Goal: Information Seeking & Learning: Learn about a topic

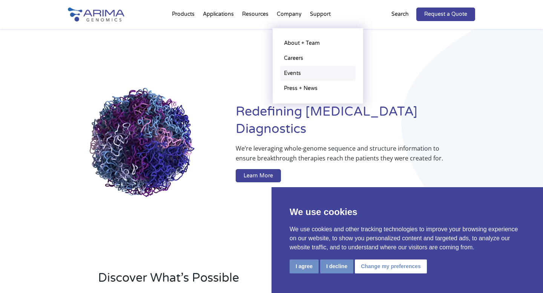
click at [291, 75] on link "Events" at bounding box center [317, 73] width 75 height 15
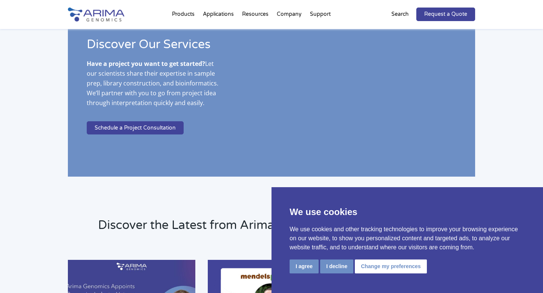
scroll to position [1444, 0]
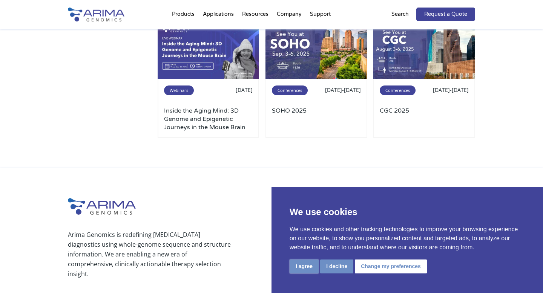
click at [307, 268] on button "I agree" at bounding box center [304, 267] width 29 height 14
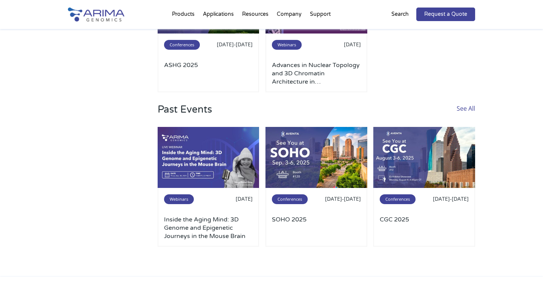
scroll to position [189, 0]
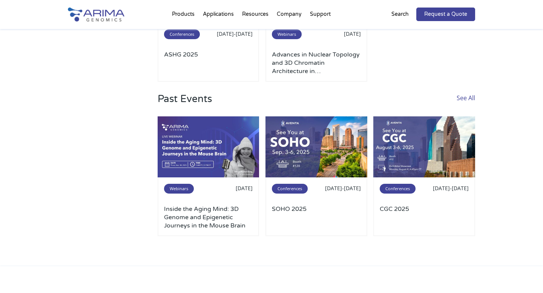
click at [466, 101] on link "See All" at bounding box center [466, 104] width 18 height 23
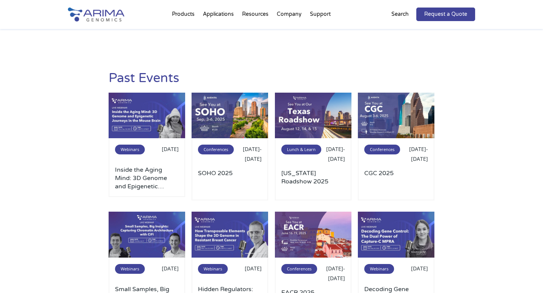
click at [38, 159] on div "Past Events Webinars Sep 30, 2025 Inside the Aging Mind: 3D Genome and Epigenet…" at bounding box center [271, 255] width 543 height 452
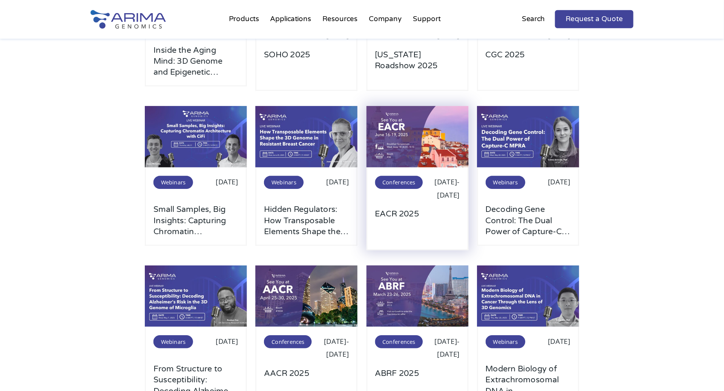
scroll to position [132, 0]
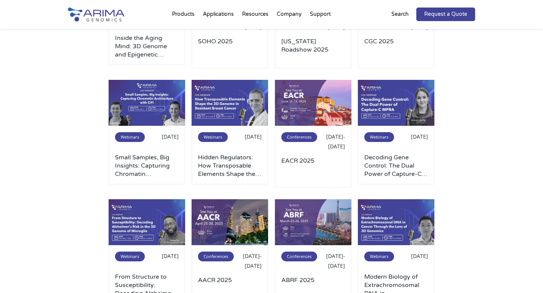
click at [71, 183] on div "Past Events Webinars Sep 30, 2025 Inside the Aging Mind: 3D Genome and Epigenet…" at bounding box center [271, 134] width 407 height 430
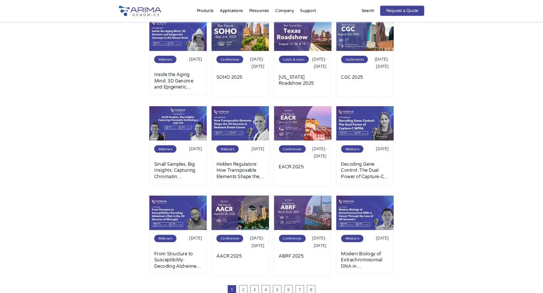
scroll to position [0, 0]
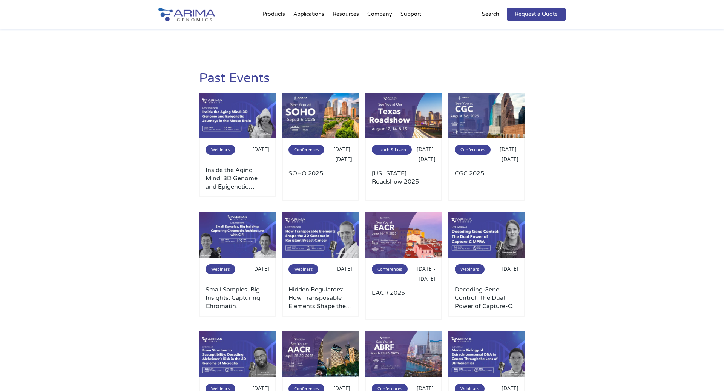
click at [95, 239] on div "Past Events Webinars Sep 30, 2025 Inside the Aging Mind: 3D Genome and Epigenet…" at bounding box center [362, 255] width 724 height 452
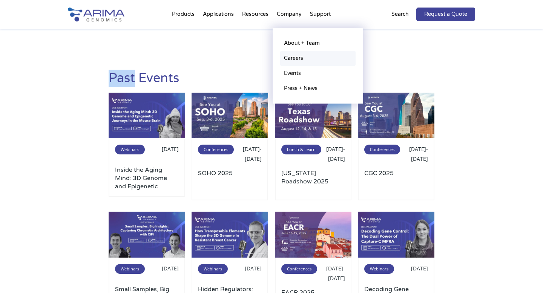
click at [294, 57] on link "Careers" at bounding box center [317, 58] width 75 height 15
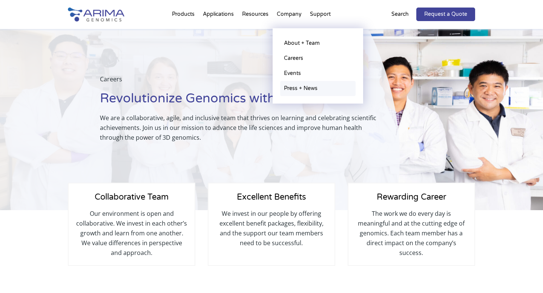
click at [294, 90] on link "Press + News" at bounding box center [317, 88] width 75 height 15
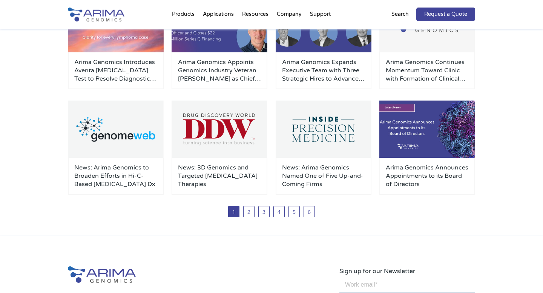
scroll to position [186, 0]
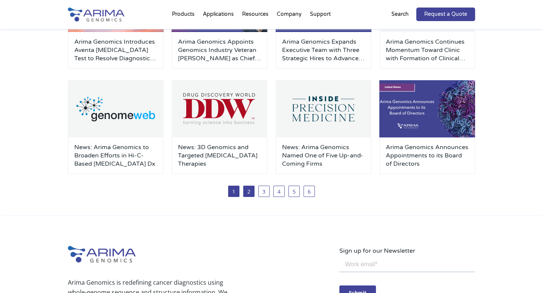
click at [249, 189] on link "2" at bounding box center [248, 191] width 11 height 11
